Goal: Task Accomplishment & Management: Manage account settings

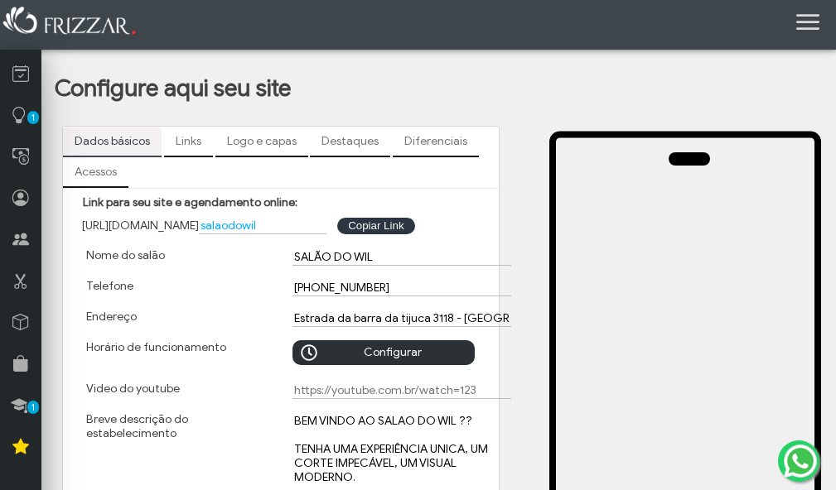
click at [342, 352] on span "Configurar [PERSON_NAME]" at bounding box center [392, 365] width 141 height 50
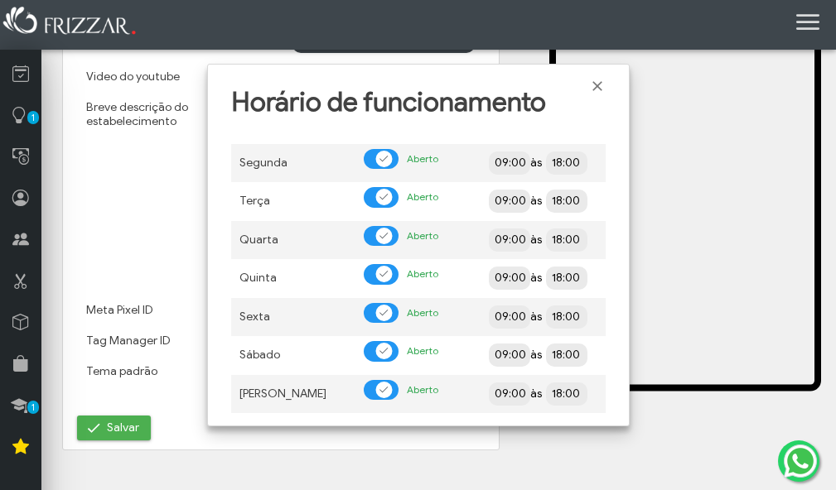
scroll to position [331, 0]
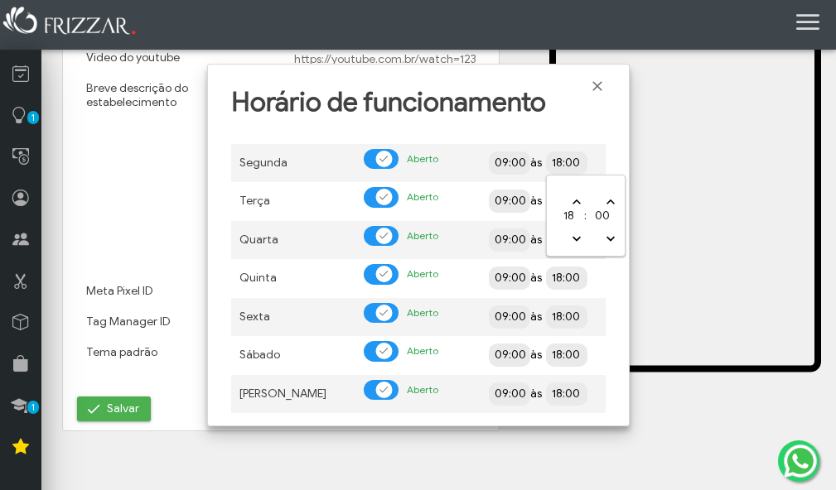
drag, startPoint x: 561, startPoint y: 161, endPoint x: 522, endPoint y: 172, distance: 40.6
click at [522, 172] on td "09:00 às 18:00" at bounding box center [542, 163] width 125 height 39
type input "22:00"
drag, startPoint x: 561, startPoint y: 204, endPoint x: 537, endPoint y: 205, distance: 23.2
click at [537, 205] on td "09:00 às 18:00" at bounding box center [542, 201] width 125 height 39
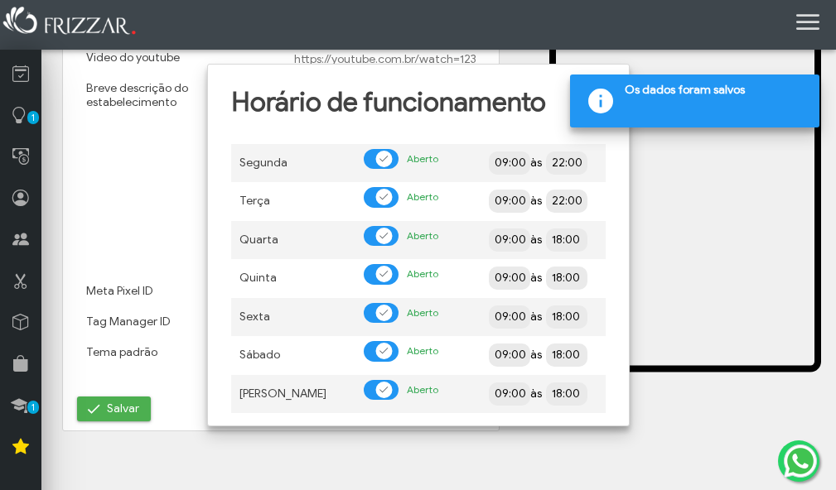
type input "22:00"
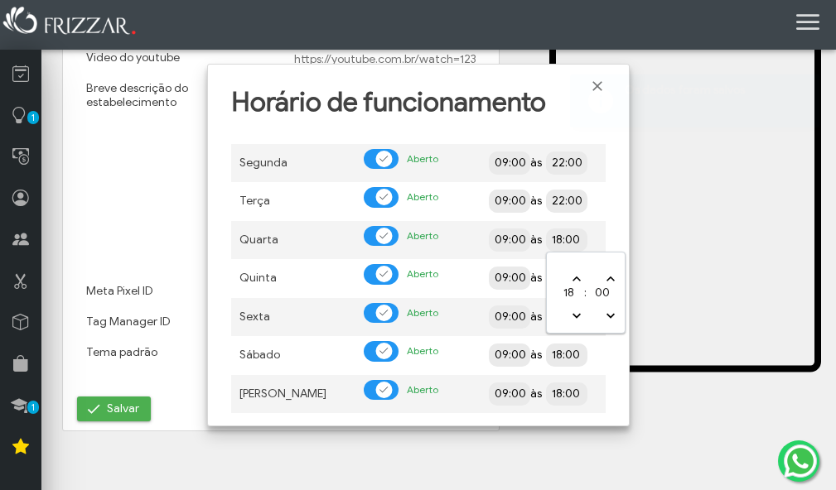
click at [553, 237] on input "18:00" at bounding box center [626, 239] width 152 height 16
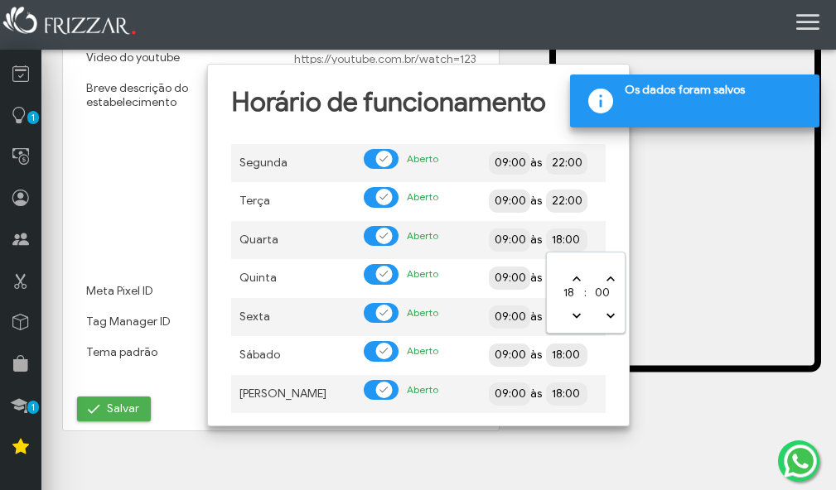
click at [561, 239] on input "18:00" at bounding box center [626, 239] width 152 height 16
drag, startPoint x: 561, startPoint y: 239, endPoint x: 542, endPoint y: 238, distance: 19.1
click at [542, 238] on td "09:00 às 18:00" at bounding box center [542, 240] width 125 height 39
type input "22:00"
drag, startPoint x: 558, startPoint y: 278, endPoint x: 547, endPoint y: 278, distance: 10.8
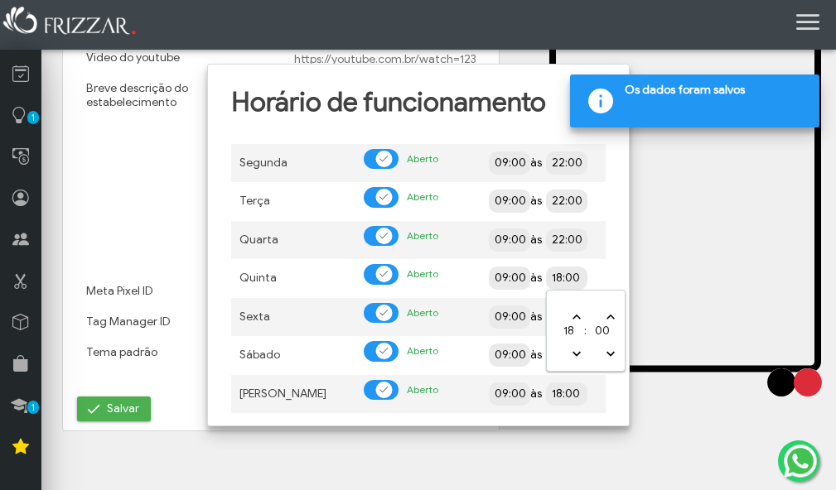
click at [547, 278] on span "18:00" at bounding box center [566, 278] width 41 height 23
drag, startPoint x: 562, startPoint y: 277, endPoint x: 518, endPoint y: 277, distance: 44.7
click at [518, 277] on td "09:00 às 18:00" at bounding box center [542, 278] width 125 height 39
type input "22:00"
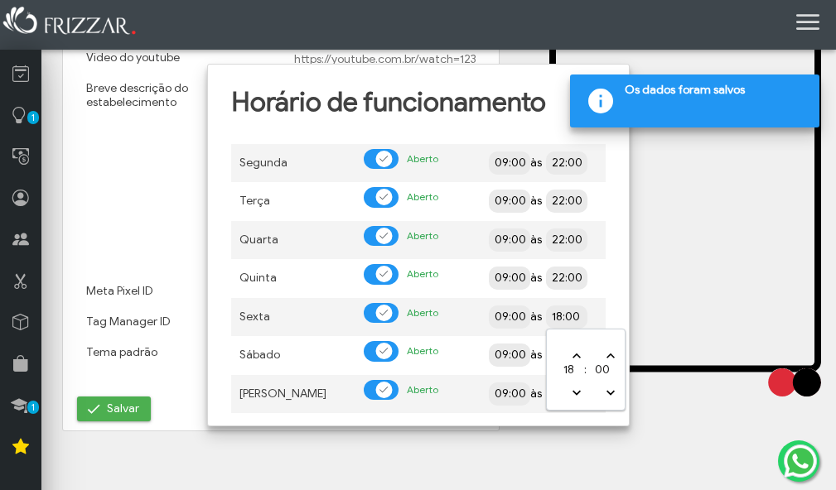
drag, startPoint x: 561, startPoint y: 315, endPoint x: 539, endPoint y: 315, distance: 22.4
click at [539, 315] on td "09:00 às 18:00" at bounding box center [542, 317] width 125 height 39
type input "22:00"
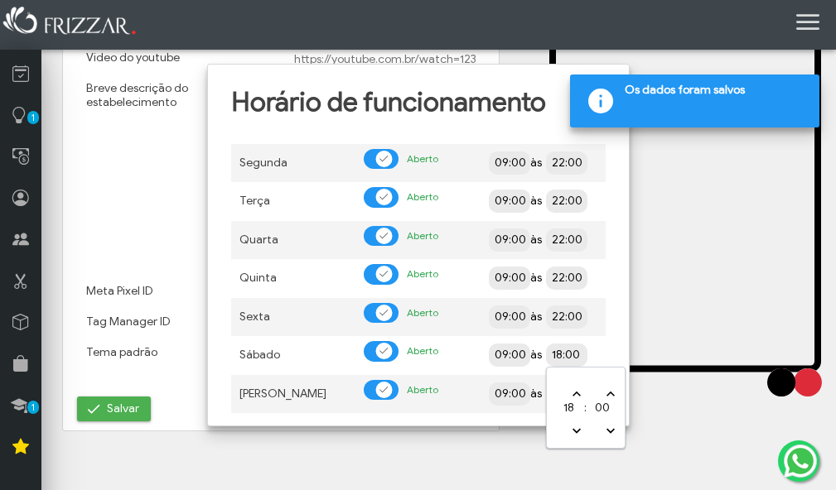
drag, startPoint x: 559, startPoint y: 353, endPoint x: 550, endPoint y: 353, distance: 9.1
click at [550, 353] on input "18:00" at bounding box center [626, 354] width 152 height 16
type input "22:00"
click at [507, 393] on input "09:00" at bounding box center [569, 393] width 152 height 17
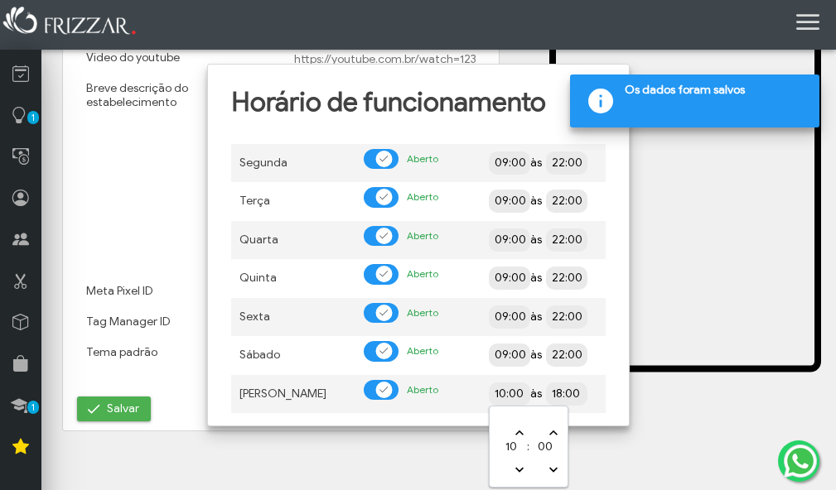
type input "10:00"
click at [560, 393] on input "18:00" at bounding box center [626, 393] width 152 height 17
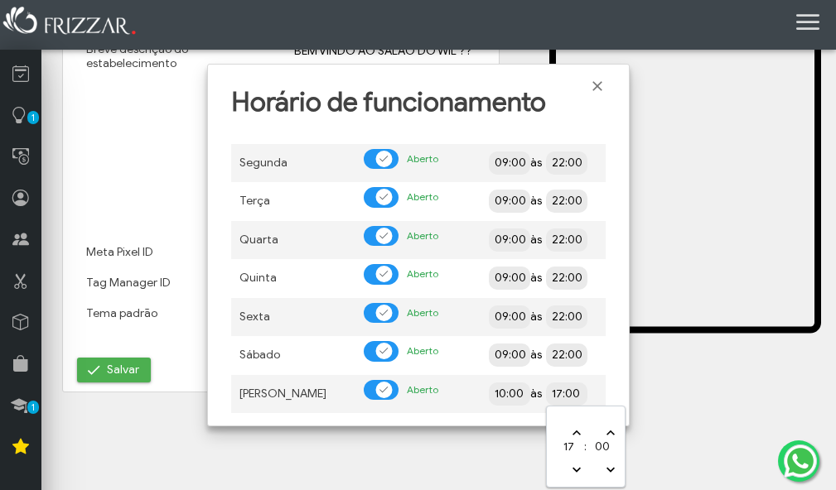
scroll to position [375, 0]
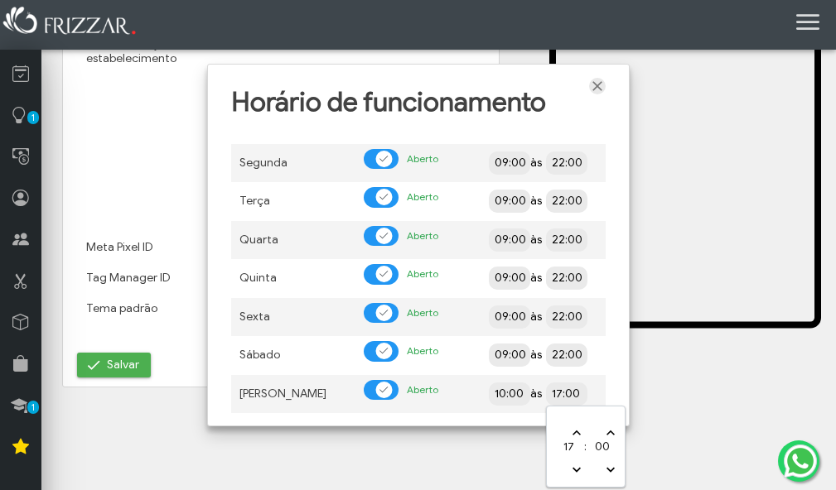
type input "17:00"
click at [597, 90] on span "Fechar" at bounding box center [597, 86] width 17 height 17
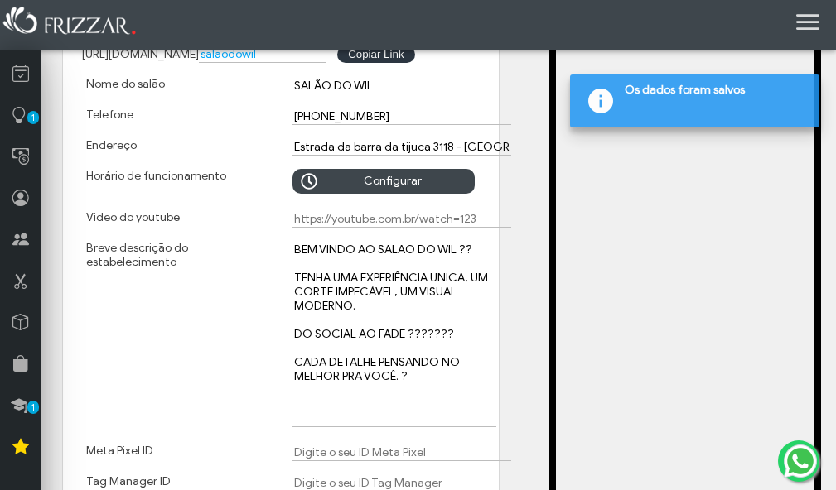
scroll to position [127, 0]
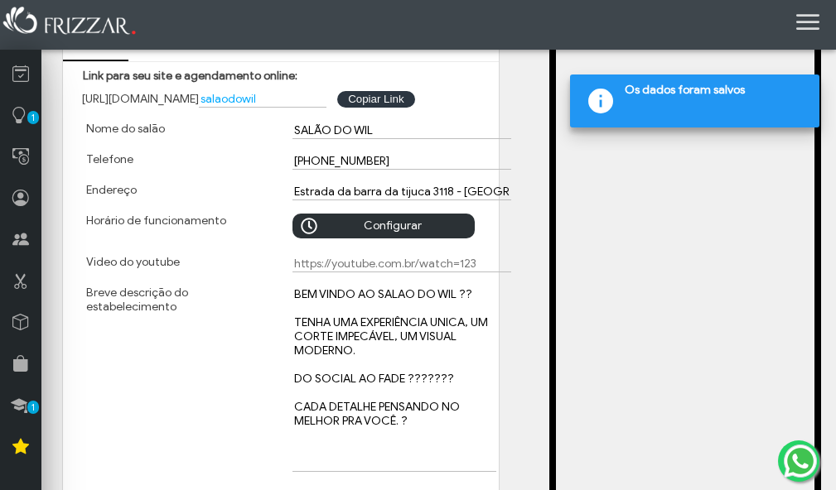
click at [369, 219] on span "Configurar [PERSON_NAME]" at bounding box center [392, 239] width 141 height 50
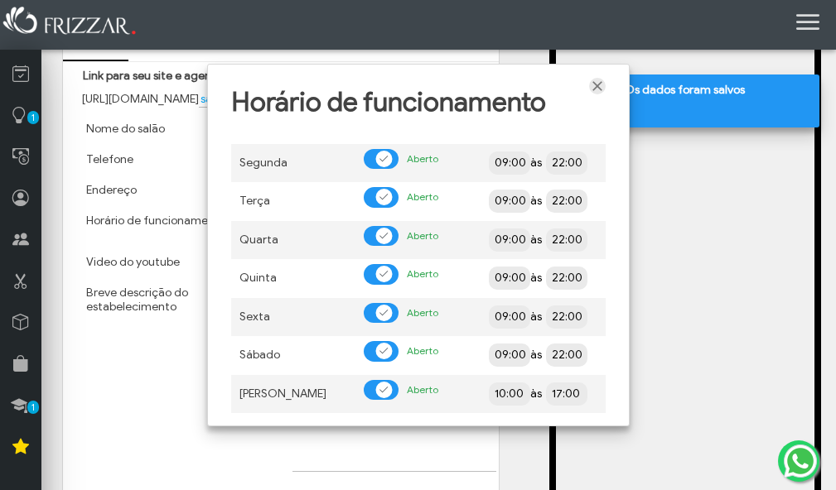
click at [600, 82] on span "Fechar" at bounding box center [597, 86] width 17 height 17
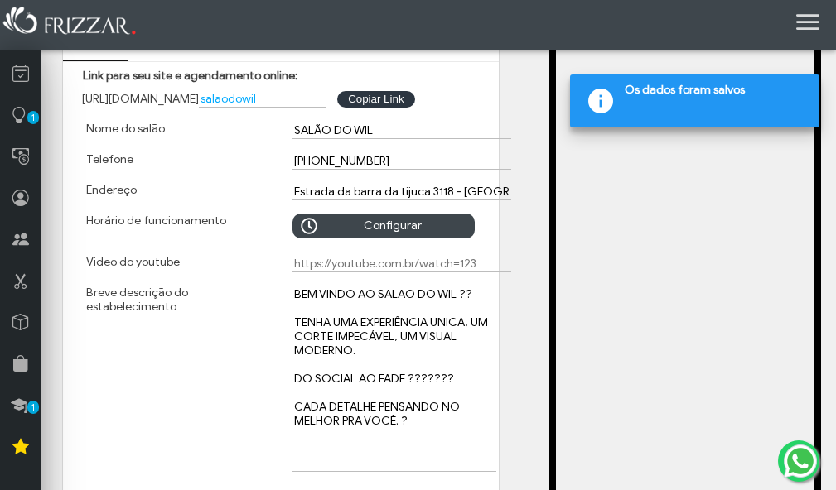
click at [315, 301] on textarea "BEM VINDO AO SALAO DO WIL ?? TENHA UMA EXPERIÊNCIA UNICA, UM CORTE IMPECÁVEL, U…" at bounding box center [394, 379] width 204 height 186
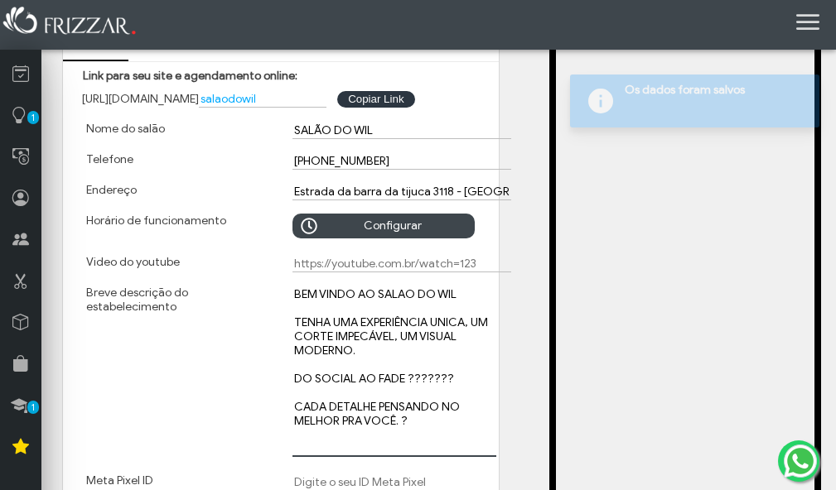
click at [454, 383] on textarea "BEM VINDO AO SALAO DO WIL ?? TENHA UMA EXPERIÊNCIA UNICA, UM CORTE IMPECÁVEL, U…" at bounding box center [394, 371] width 204 height 171
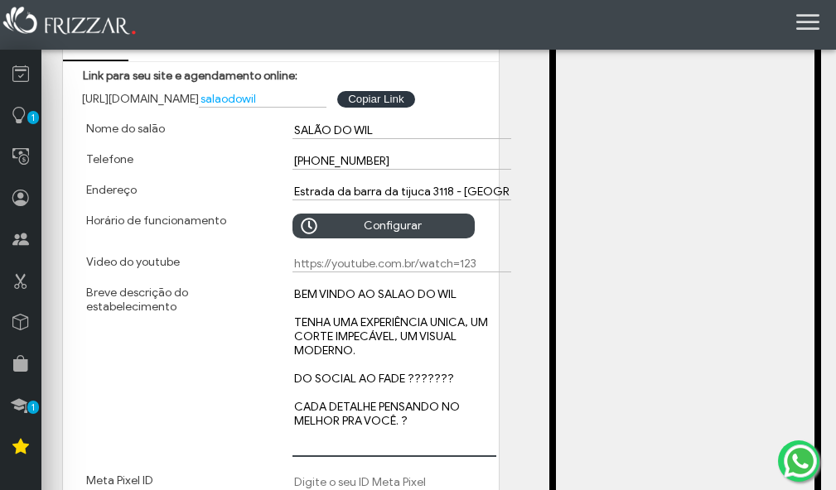
click at [454, 376] on textarea "BEM VINDO AO SALAO DO WIL ?? TENHA UMA EXPERIÊNCIA UNICA, UM CORTE IMPECÁVEL, U…" at bounding box center [394, 371] width 204 height 171
click at [409, 422] on textarea "BEM VINDO AO SALAO DO WIL ?? TENHA UMA EXPERIÊNCIA UNICA, UM CORTE IMPECÁVEL, U…" at bounding box center [394, 371] width 204 height 171
click at [417, 387] on textarea "BEM VINDO AO SALAO DO WIL ?? TENHA UMA EXPERIÊNCIA UNICA, UM CORTE IMPECÁVEL, U…" at bounding box center [394, 371] width 204 height 171
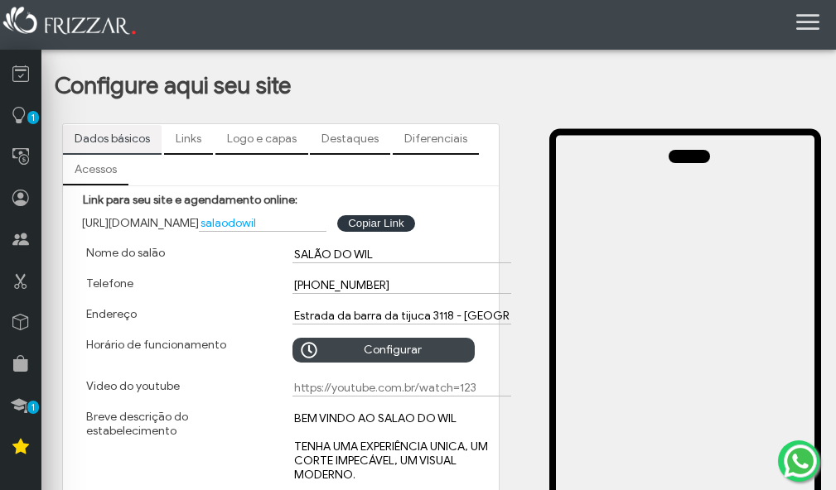
scroll to position [0, 0]
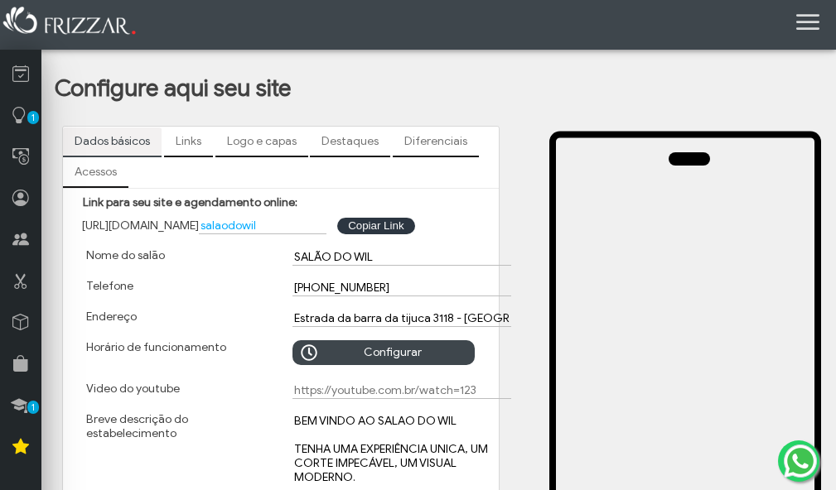
type textarea "BEM VINDO AO SALAO DO WIL TENHA UMA EXPERIÊNCIA UNICA, UM CORTE IMPECÁVEL, UM V…"
click at [195, 140] on link "Links" at bounding box center [188, 142] width 49 height 28
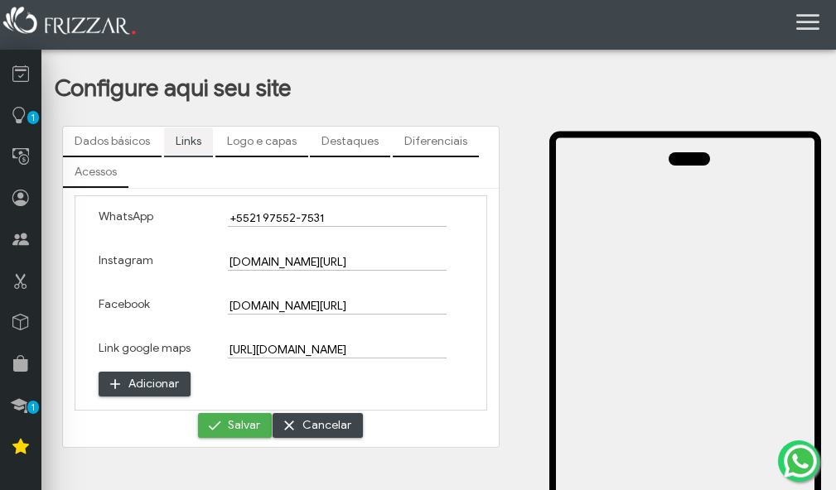
click at [244, 135] on link "Logo e capas" at bounding box center [261, 142] width 93 height 28
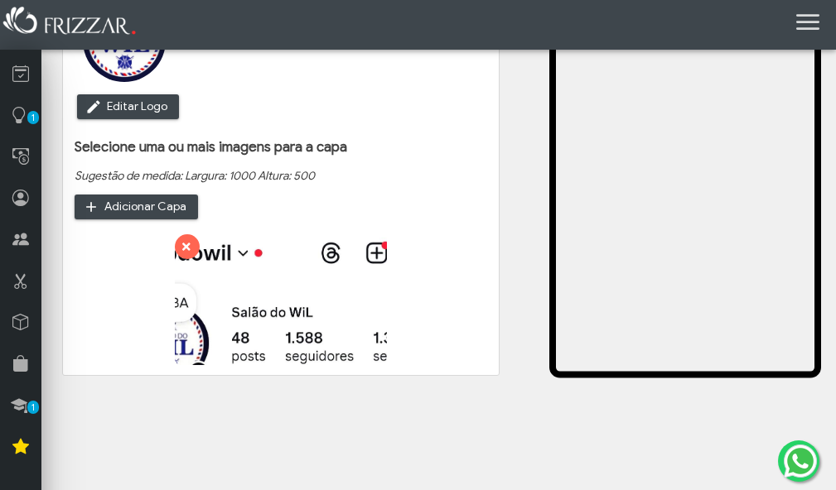
scroll to position [331, 0]
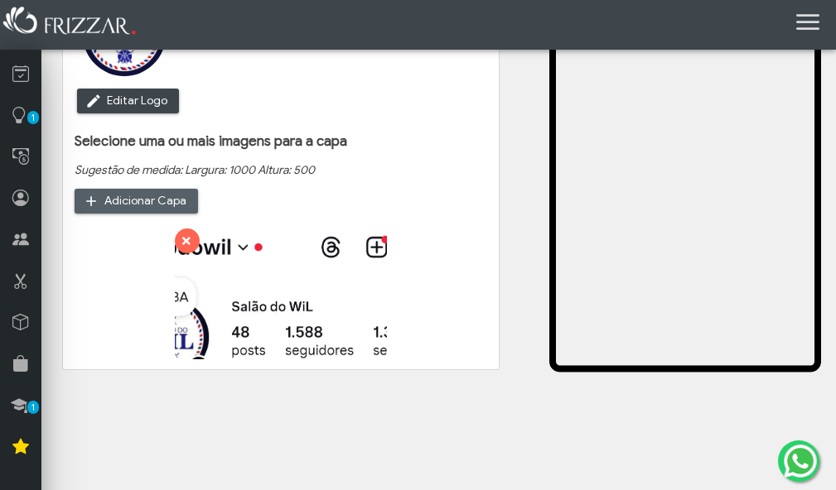
type input "C:\fakepath\w6.jpg"
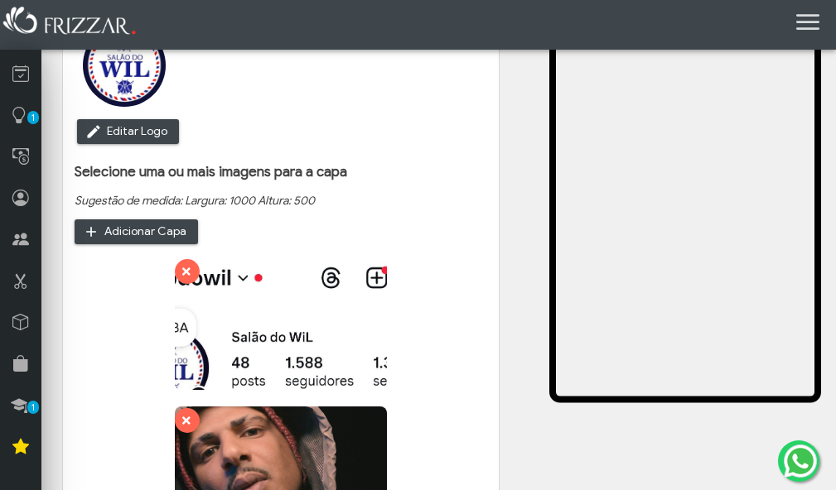
scroll to position [375, 0]
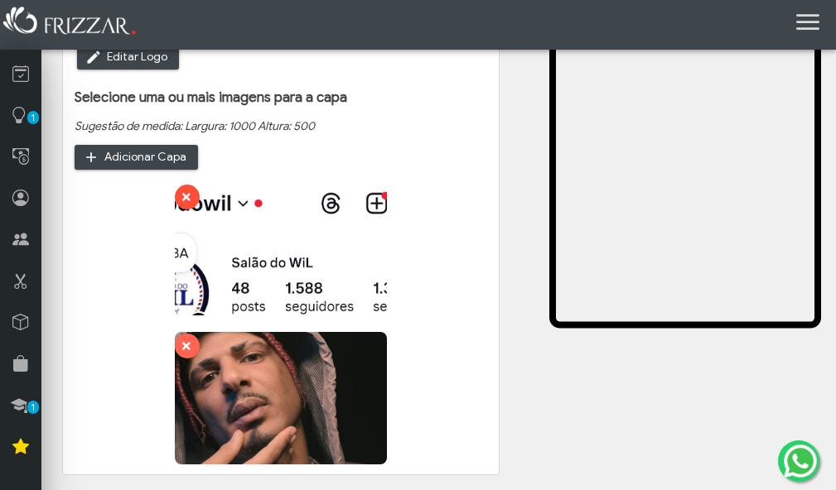
click at [179, 190] on icon "submit" at bounding box center [185, 197] width 12 height 17
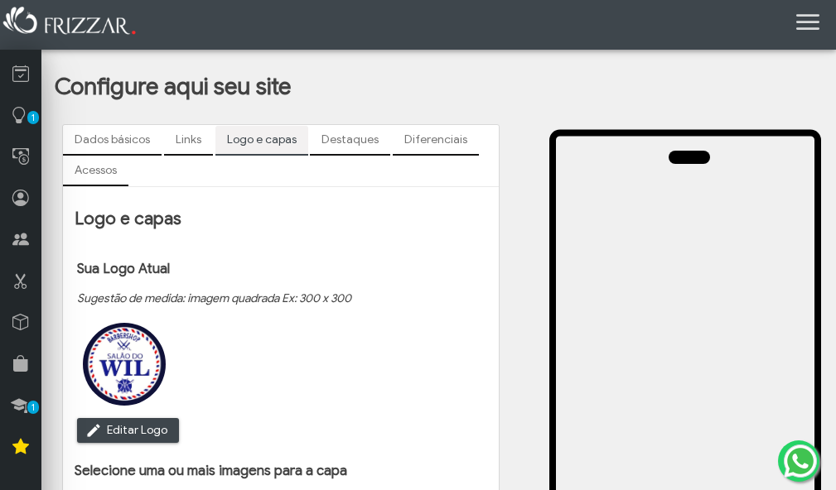
scroll to position [0, 0]
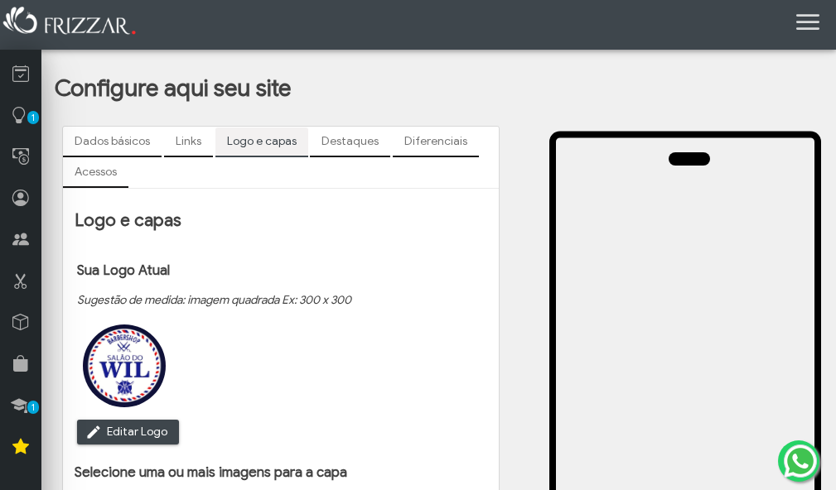
click at [355, 143] on link "Destaques" at bounding box center [350, 142] width 80 height 28
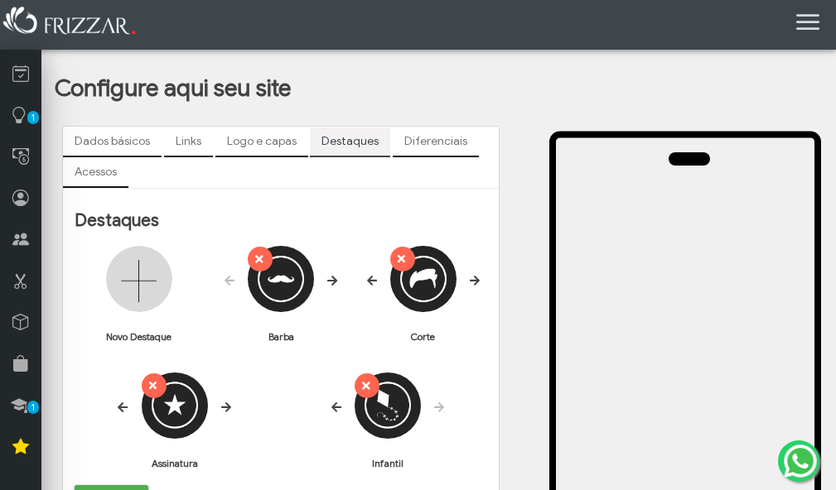
click at [426, 145] on link "Diferenciais" at bounding box center [436, 142] width 86 height 28
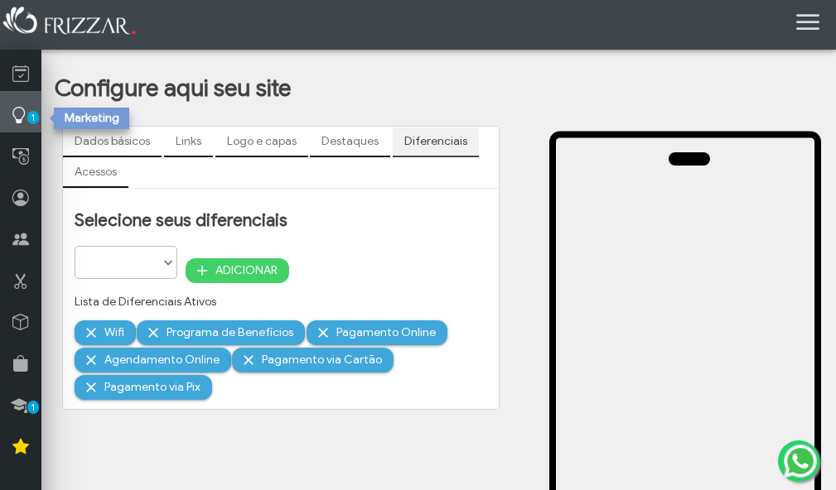
click at [26, 110] on icon at bounding box center [19, 115] width 17 height 21
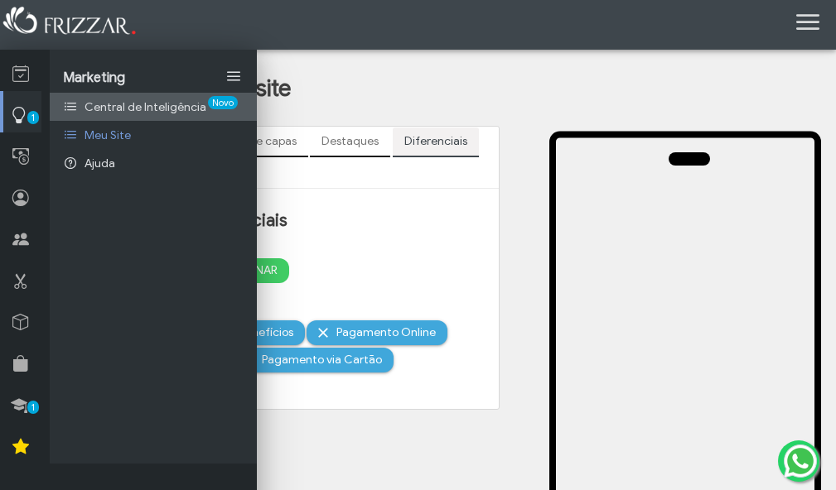
click at [128, 113] on span "Central de Inteligência" at bounding box center [145, 107] width 122 height 14
